Goal: Entertainment & Leisure: Consume media (video, audio)

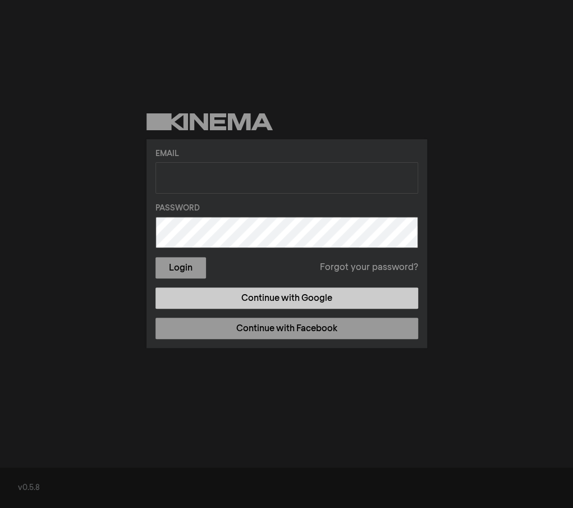
click at [313, 289] on link "Continue with Google" at bounding box center [287, 297] width 263 height 21
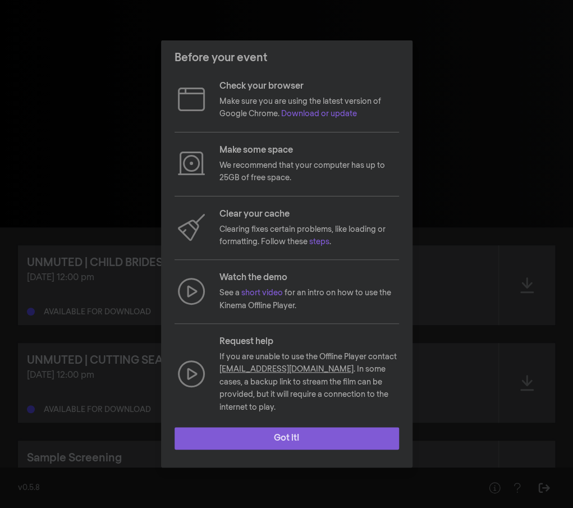
click at [301, 427] on button "Got it!" at bounding box center [287, 438] width 225 height 22
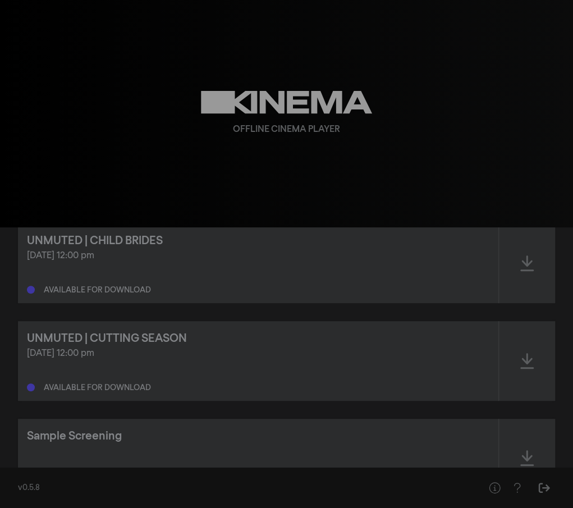
scroll to position [21, 0]
click at [128, 256] on div "Oct 15, 2025 at 12:00 pm" at bounding box center [258, 256] width 463 height 13
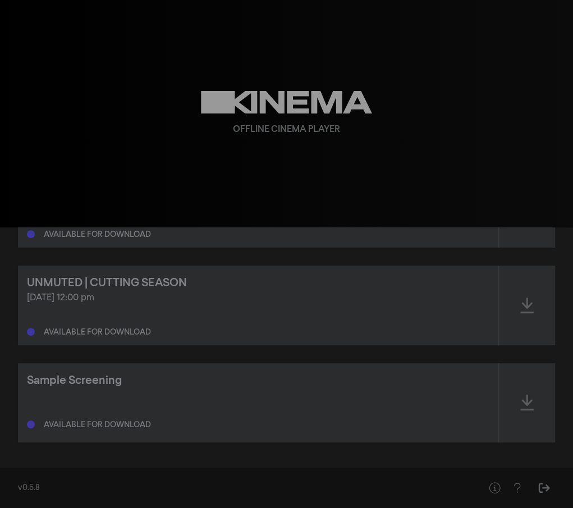
scroll to position [0, 0]
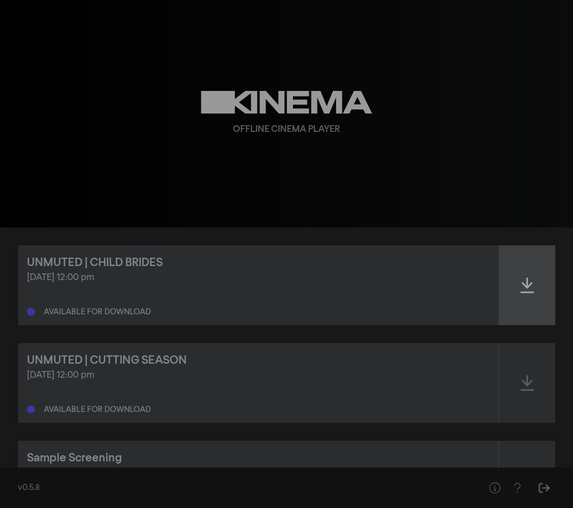
click at [525, 287] on icon at bounding box center [526, 285] width 13 height 18
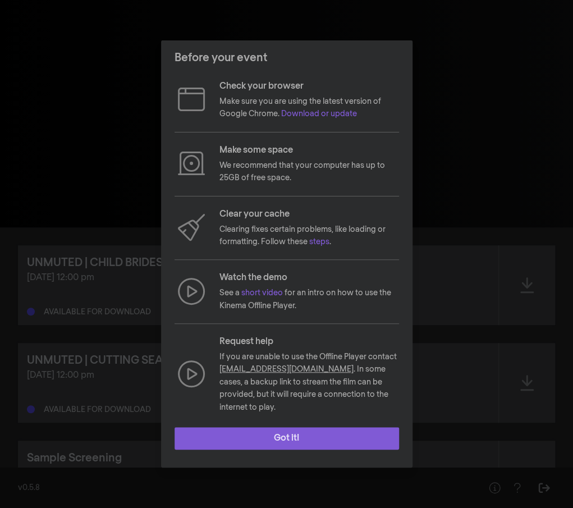
click at [329, 427] on button "Got it!" at bounding box center [287, 438] width 225 height 22
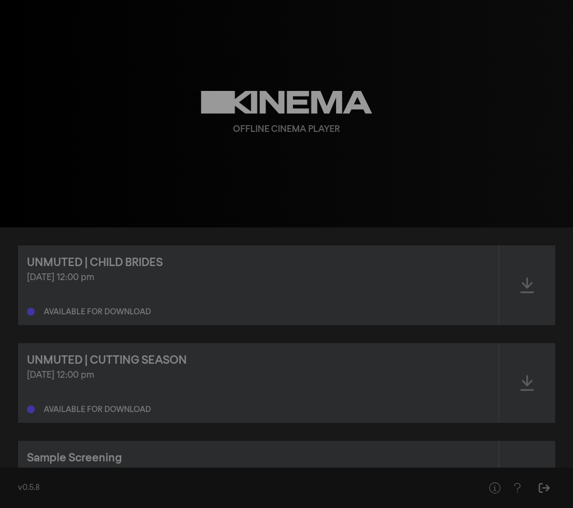
scroll to position [77, 0]
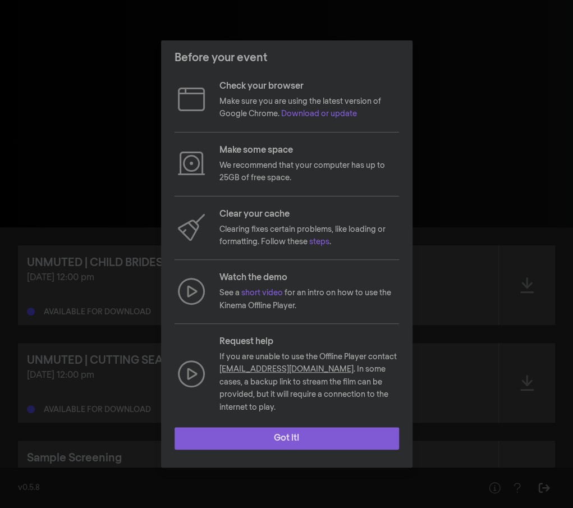
click at [285, 437] on button "Got it!" at bounding box center [287, 438] width 225 height 22
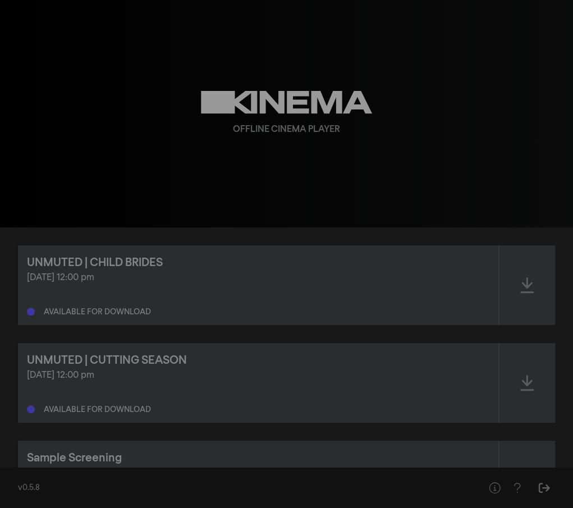
scroll to position [77, 0]
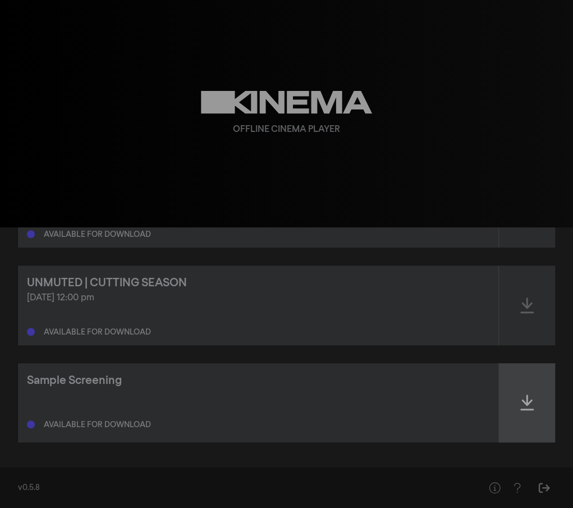
click at [525, 403] on icon at bounding box center [526, 403] width 13 height 16
click at [527, 385] on div at bounding box center [527, 402] width 56 height 79
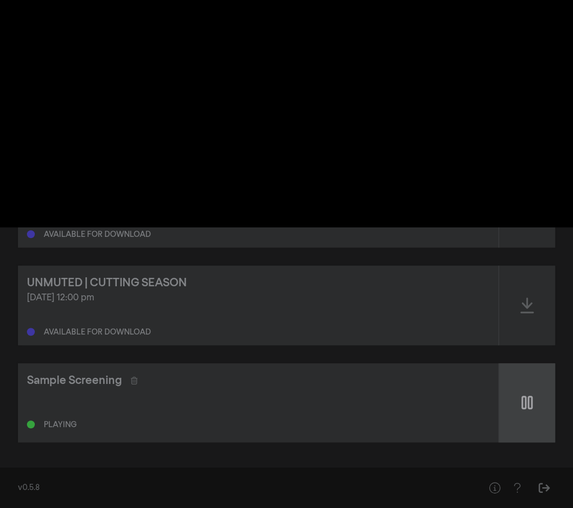
click at [523, 387] on div at bounding box center [527, 402] width 56 height 79
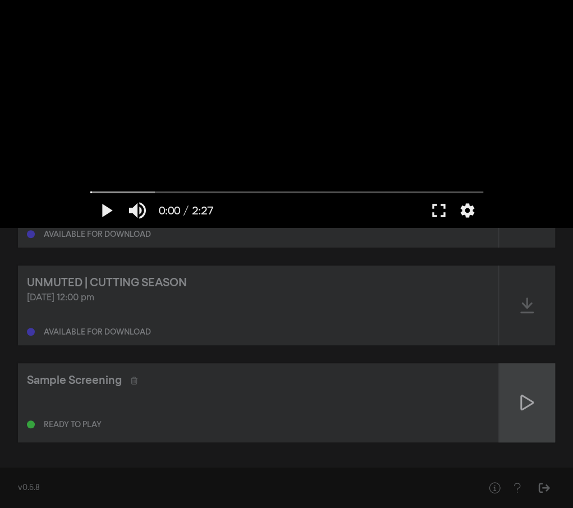
click at [523, 387] on div at bounding box center [527, 402] width 56 height 79
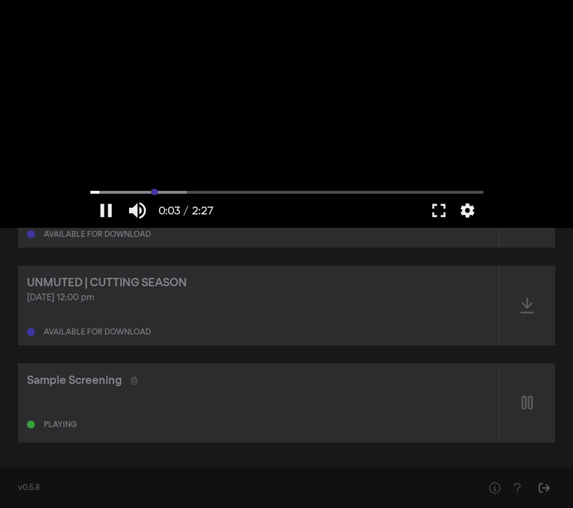
click at [154, 189] on input "Seek" at bounding box center [286, 192] width 393 height 7
type input "24.784973"
